Goal: Contribute content: Contribute content

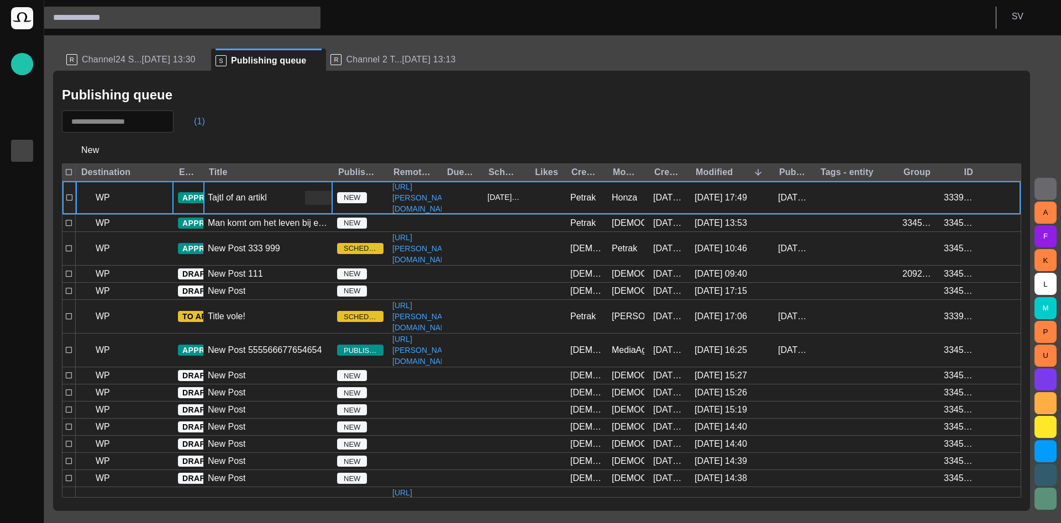
click at [232, 210] on div "Tajtl of an artikl" at bounding box center [267, 197] width 129 height 33
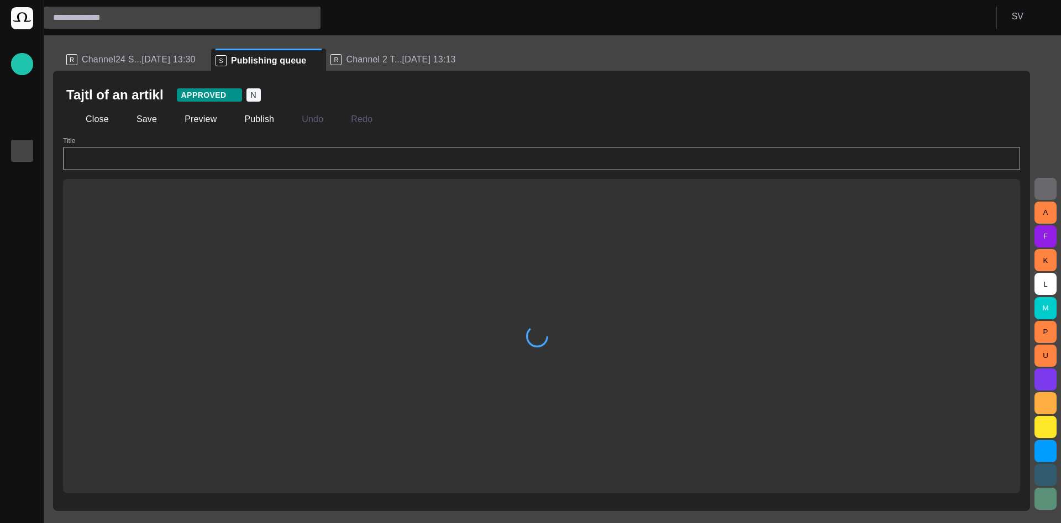
type input "**********"
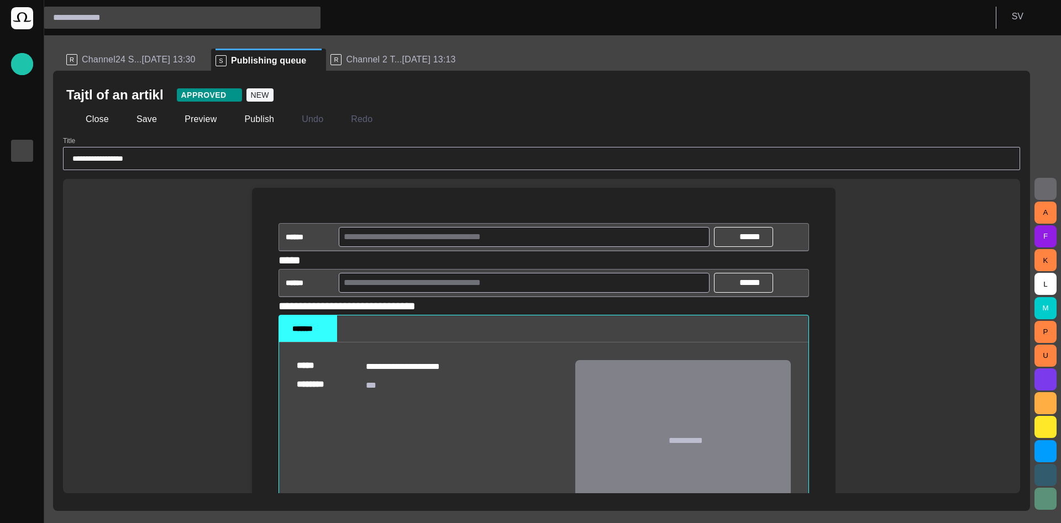
scroll to position [66, 0]
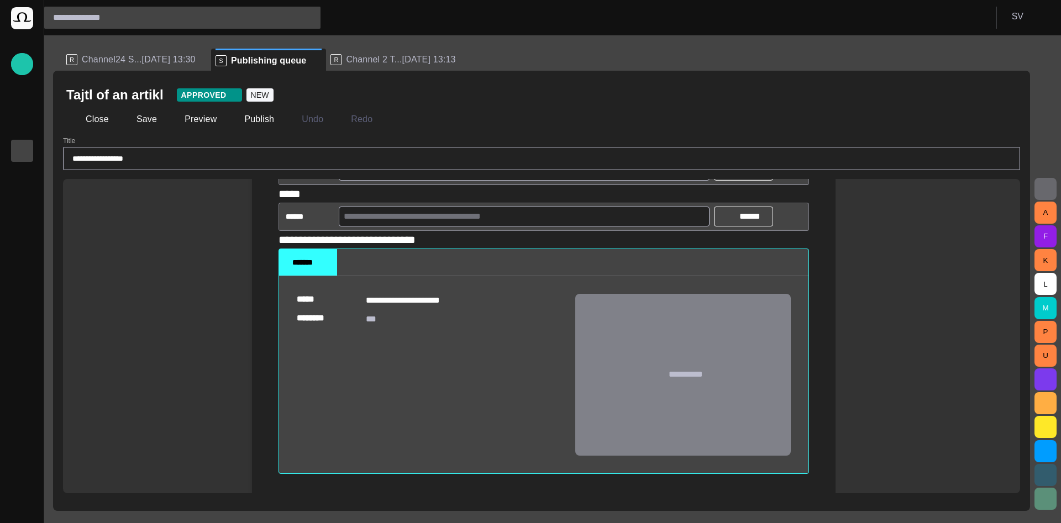
click at [422, 215] on input "text" at bounding box center [524, 217] width 361 height 18
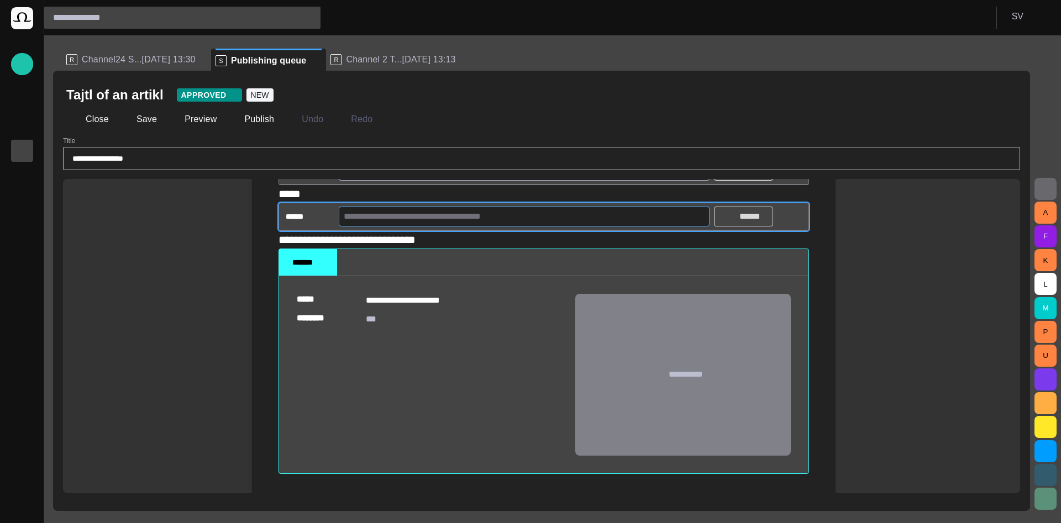
click at [745, 220] on p "******" at bounding box center [750, 216] width 28 height 13
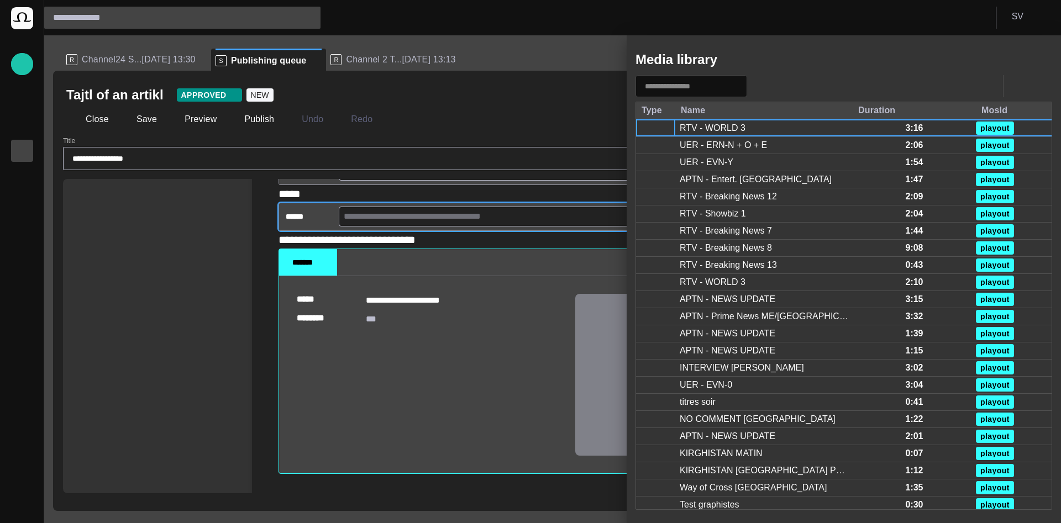
click at [519, 214] on div at bounding box center [530, 261] width 1061 height 523
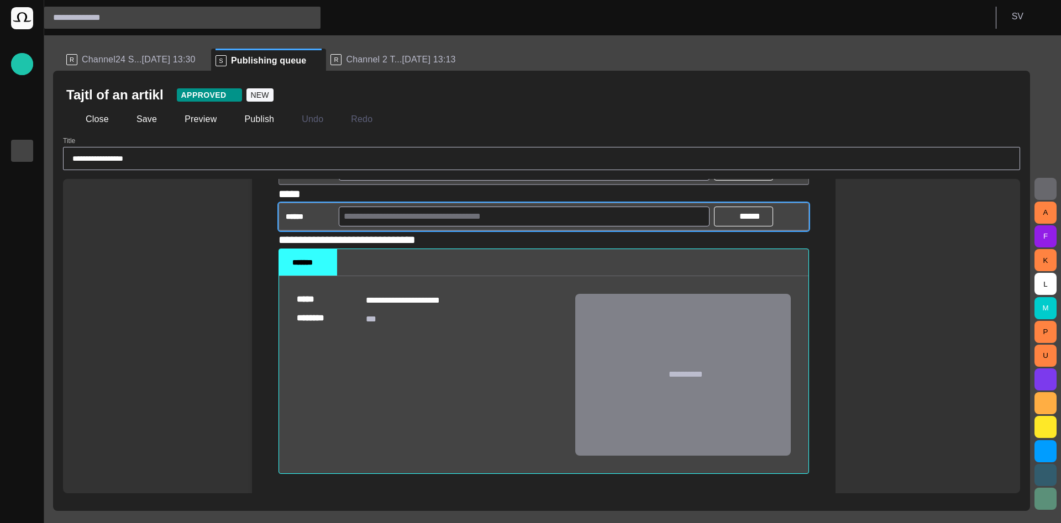
click at [511, 218] on input "text" at bounding box center [524, 217] width 361 height 18
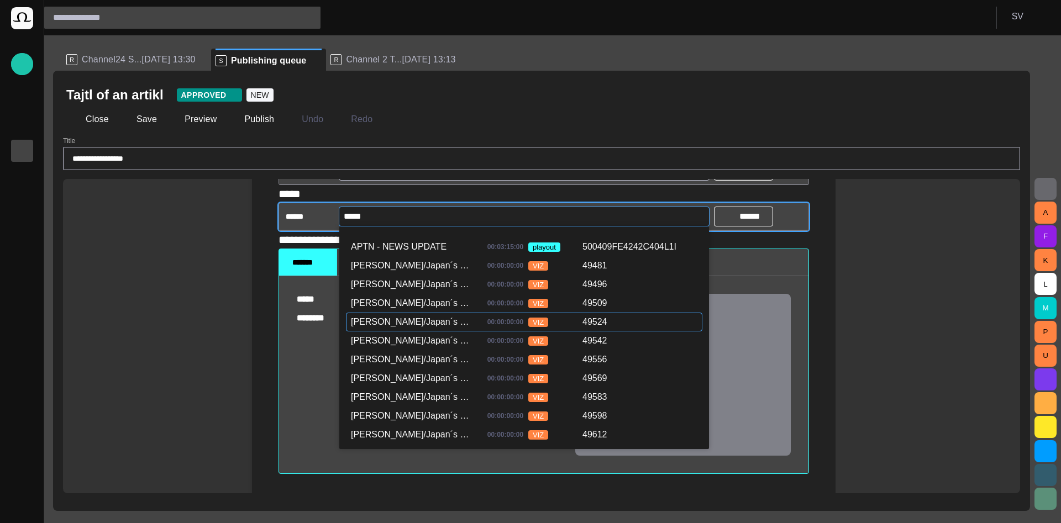
click at [422, 318] on div "[PERSON_NAME]/Japan´s Civil Aviation Authority" at bounding box center [412, 321] width 123 height 13
type input "**********"
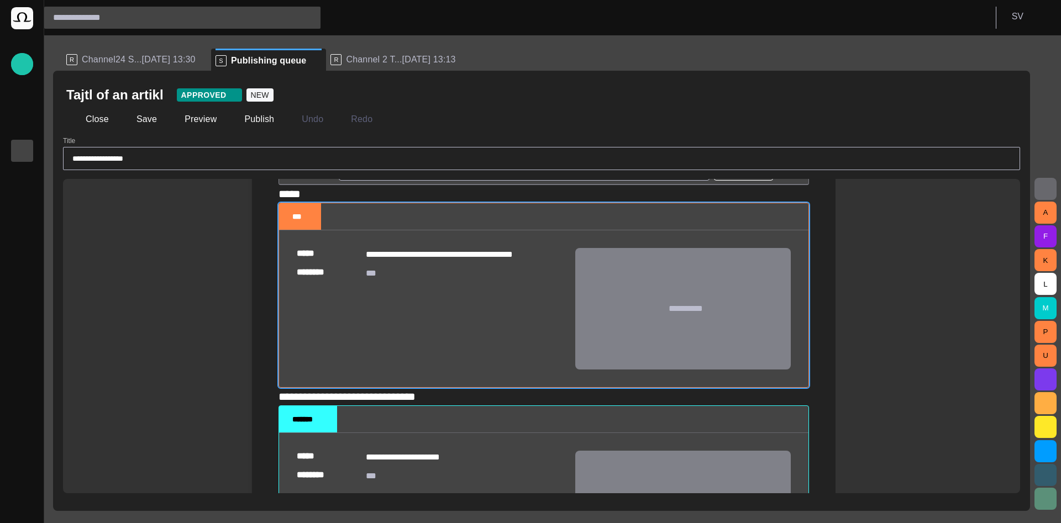
scroll to position [0, 0]
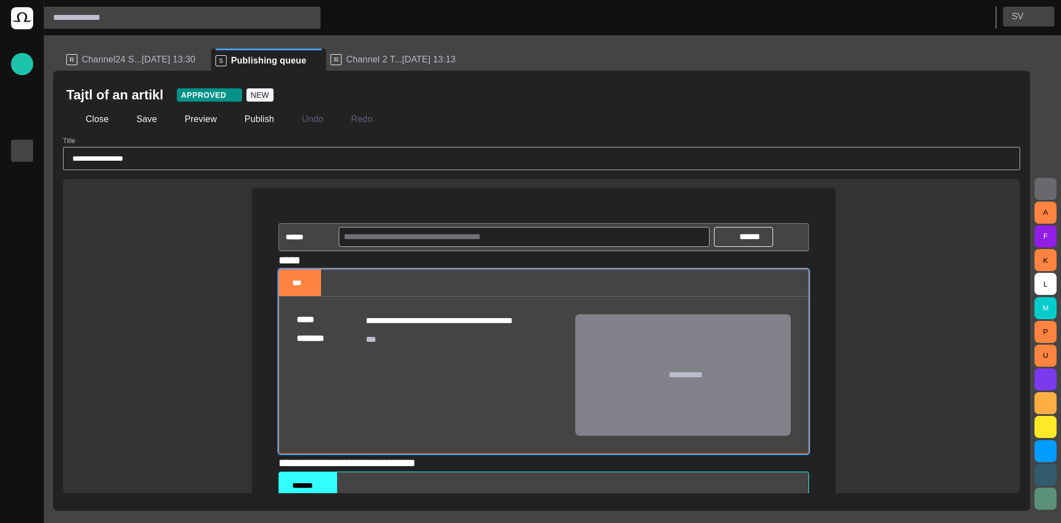
click at [1017, 23] on p "S V" at bounding box center [1018, 16] width 12 height 13
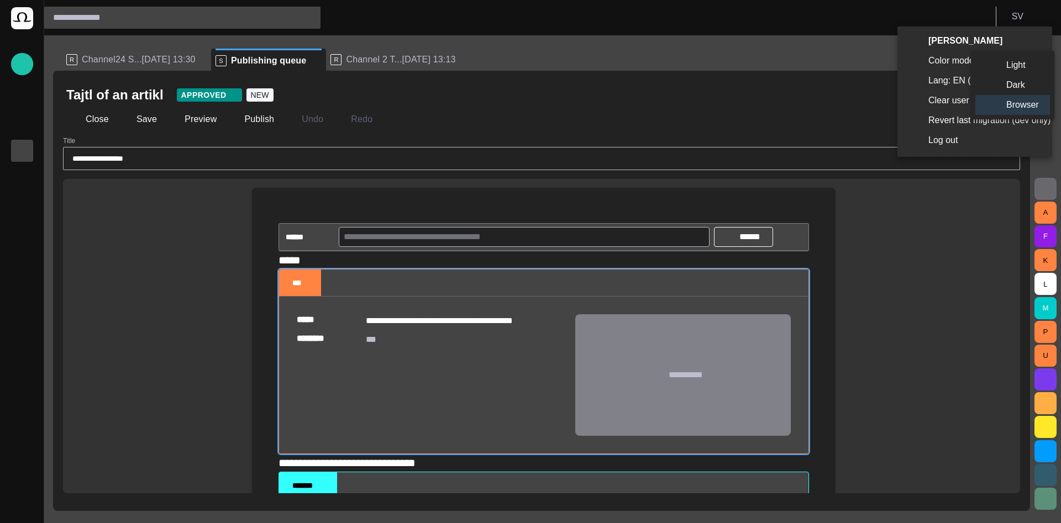
click at [1005, 65] on li "Light" at bounding box center [1012, 65] width 75 height 20
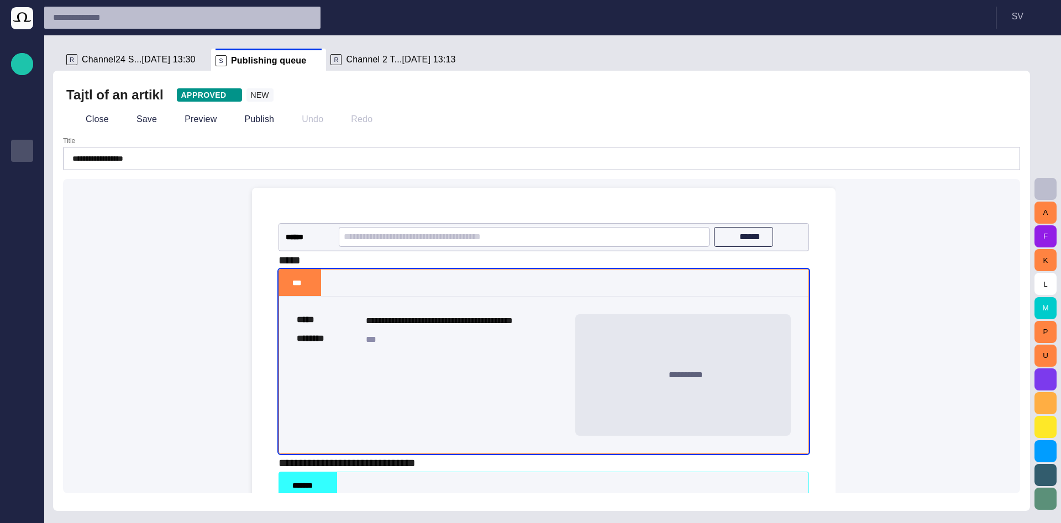
click at [1045, 188] on span "button" at bounding box center [1045, 188] width 13 height 13
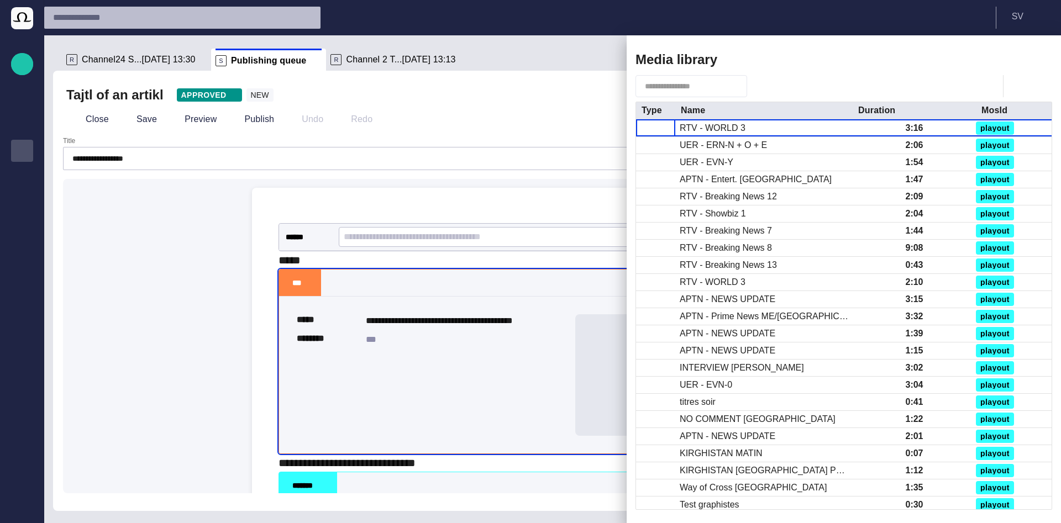
click at [462, 204] on div at bounding box center [530, 261] width 1061 height 523
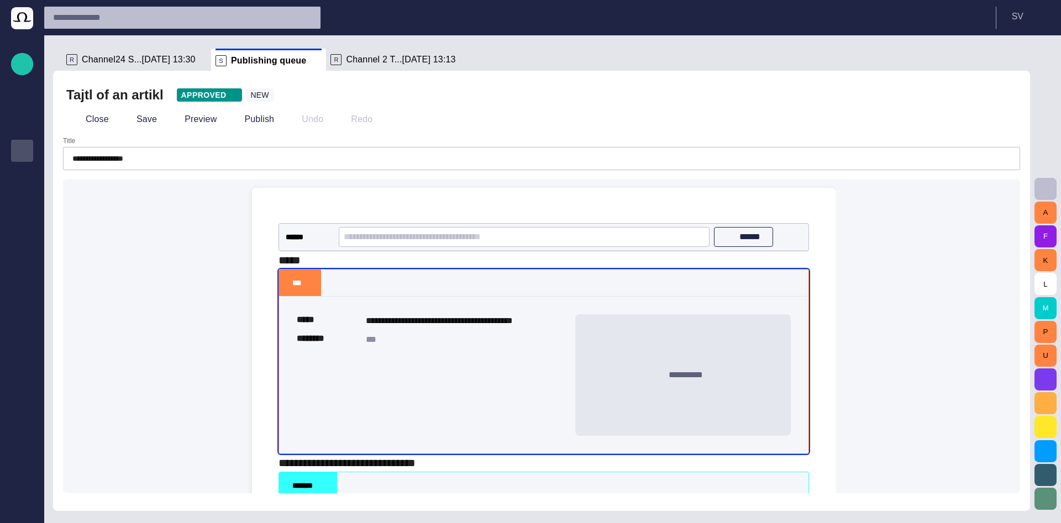
drag, startPoint x: 243, startPoint y: 131, endPoint x: 645, endPoint y: 130, distance: 402.7
click at [645, 130] on div "Close Save Preview Publish Undo Redo" at bounding box center [541, 119] width 950 height 27
click at [645, 131] on div "Close Save Preview Publish Undo Redo" at bounding box center [541, 119] width 950 height 27
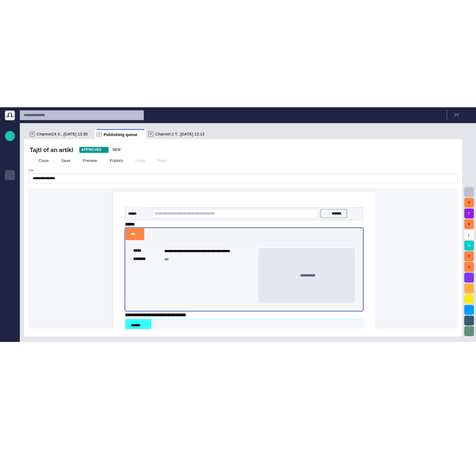
scroll to position [239, 0]
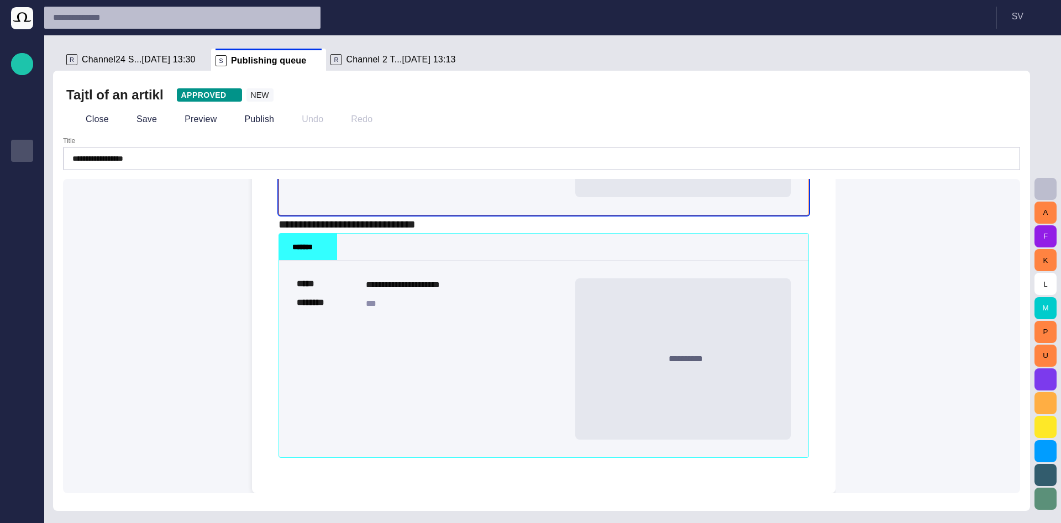
click at [251, 96] on span "NEW" at bounding box center [260, 94] width 18 height 11
click at [445, 116] on div "Close Save Preview Publish Undo Redo" at bounding box center [541, 119] width 950 height 27
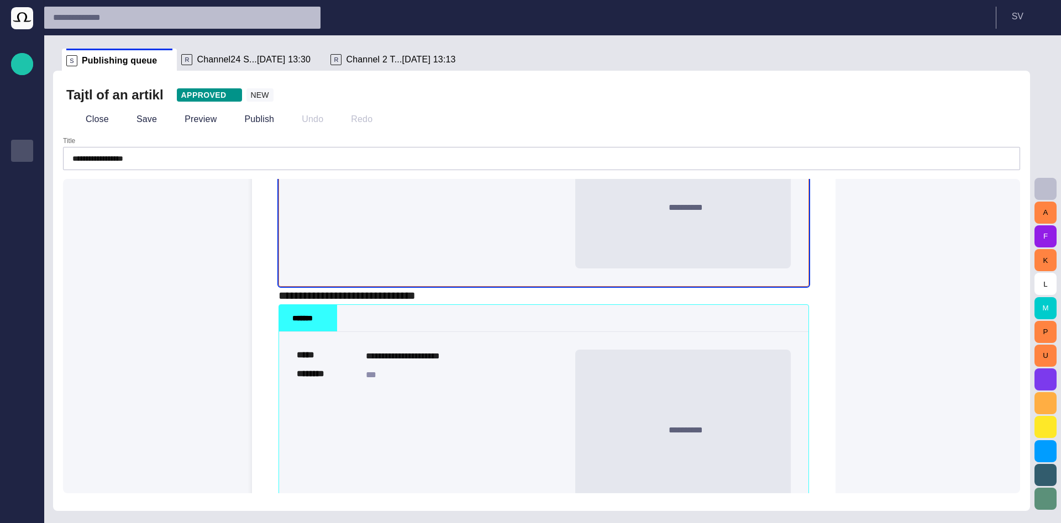
scroll to position [167, 0]
